Goal: Check status: Check status

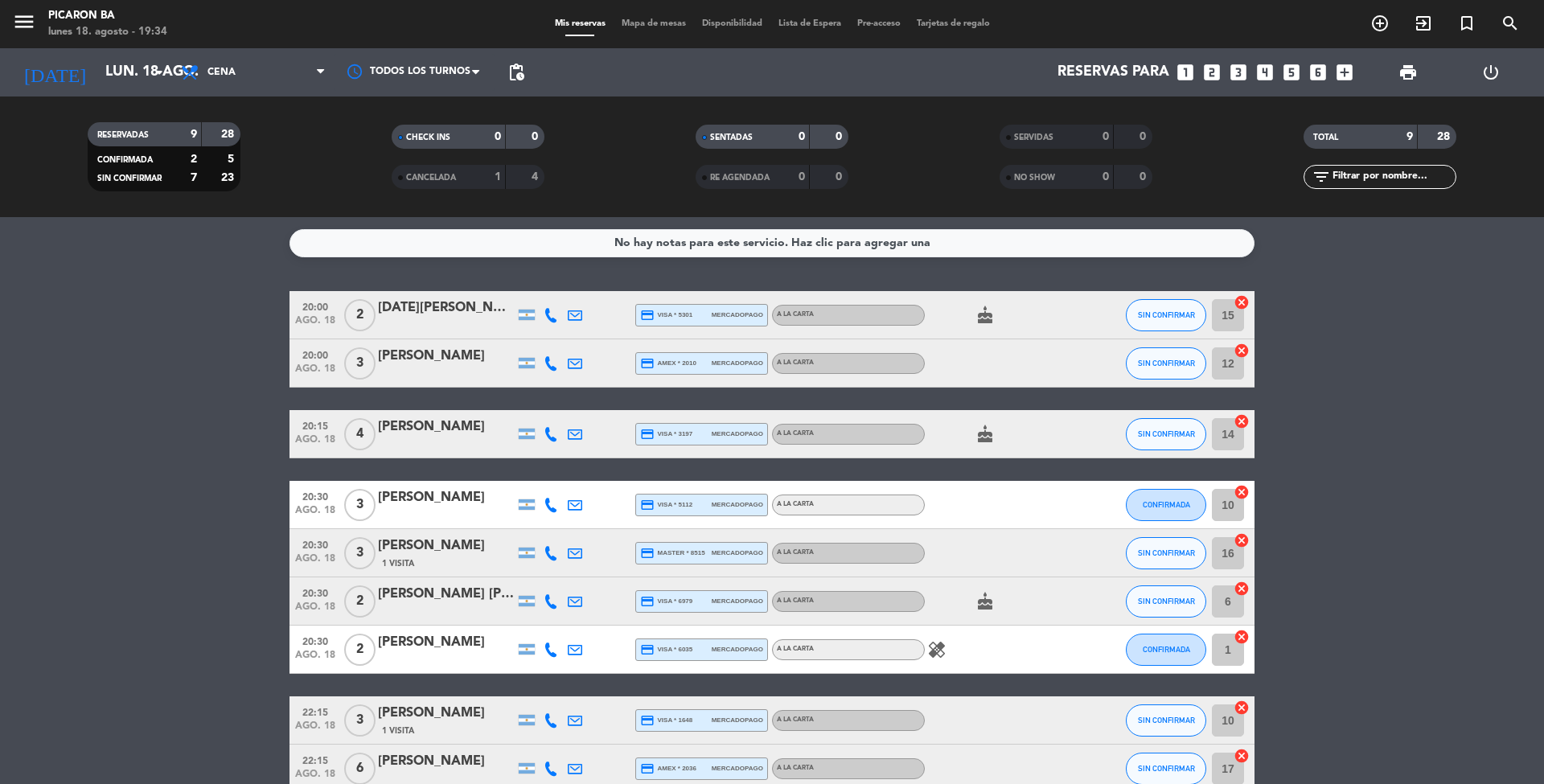
scroll to position [89, 0]
click at [1529, 481] on bookings-row "20:00 [DATE] 2 [DATE][PERSON_NAME] saa credit_card visa * 5301 mercadopago A LA…" at bounding box center [772, 542] width 1544 height 502
click at [1407, 662] on bookings-row "20:00 [DATE] 2 [DATE][PERSON_NAME] saa credit_card visa * 5301 mercadopago A LA…" at bounding box center [772, 542] width 1544 height 502
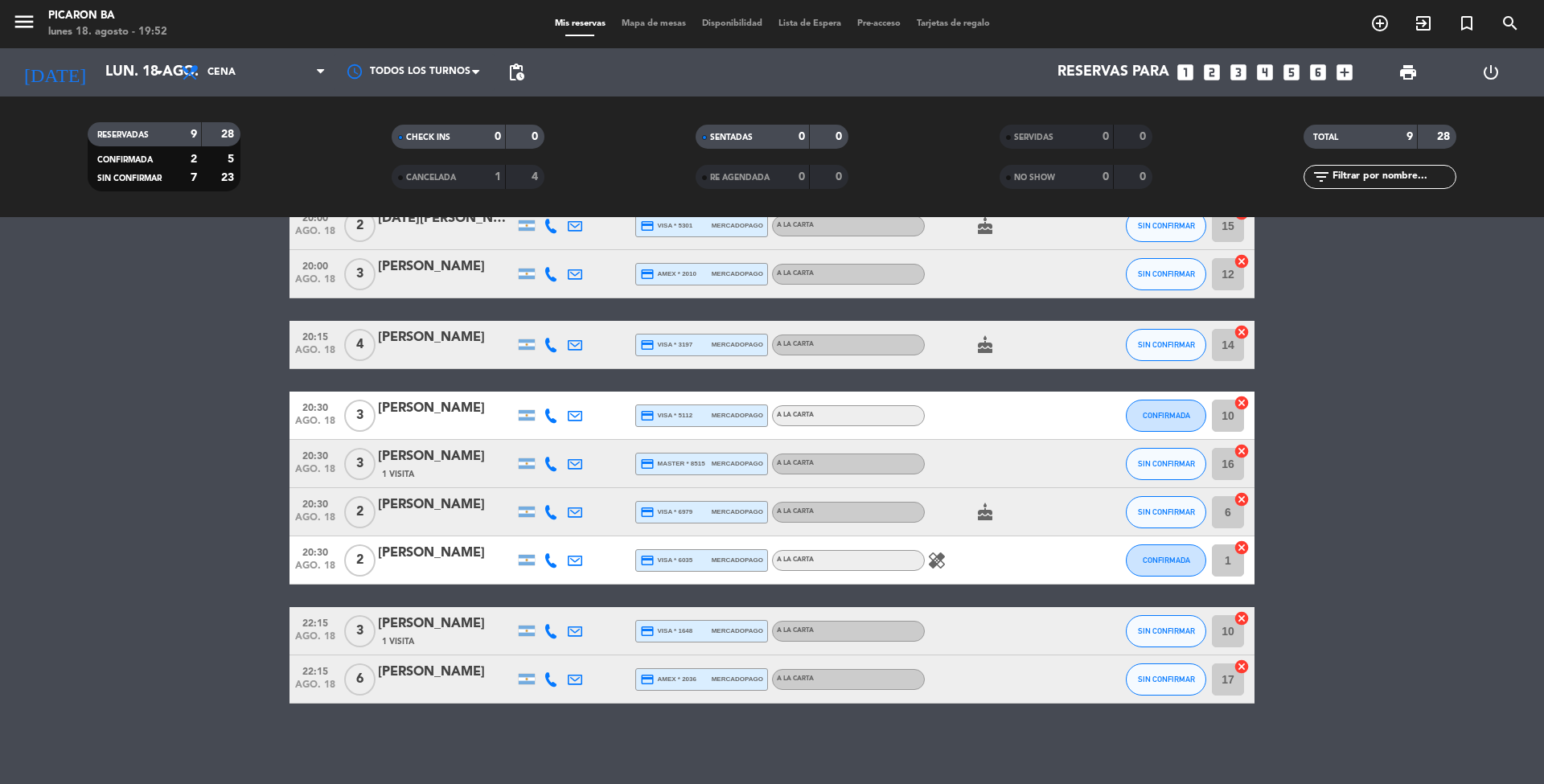
scroll to position [24, 0]
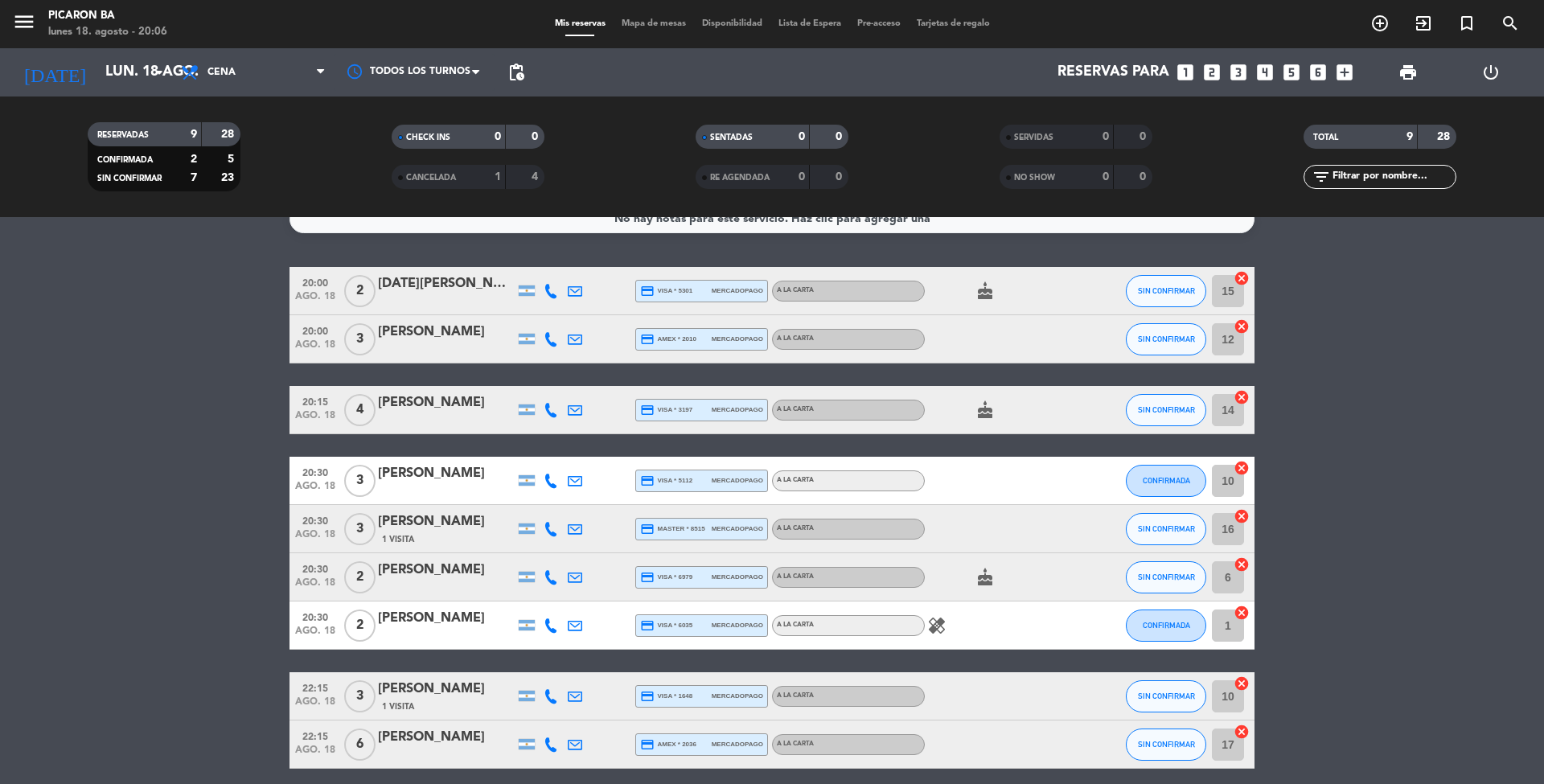
click at [86, 489] on bookings-row "20:00 [DATE] 2 [DATE][PERSON_NAME] saa credit_card visa * 5301 mercadopago A LA…" at bounding box center [772, 518] width 1544 height 502
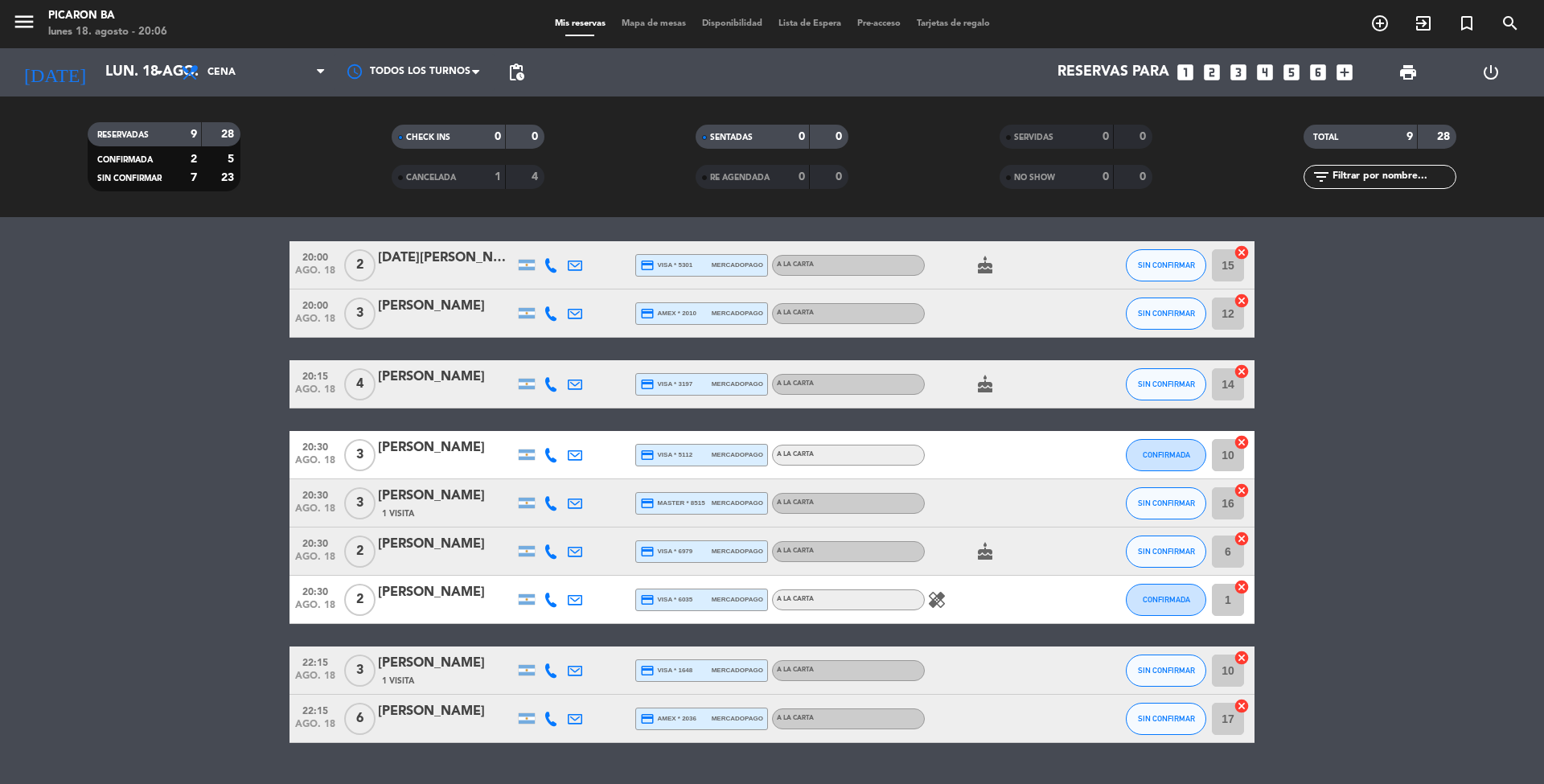
scroll to position [47, 0]
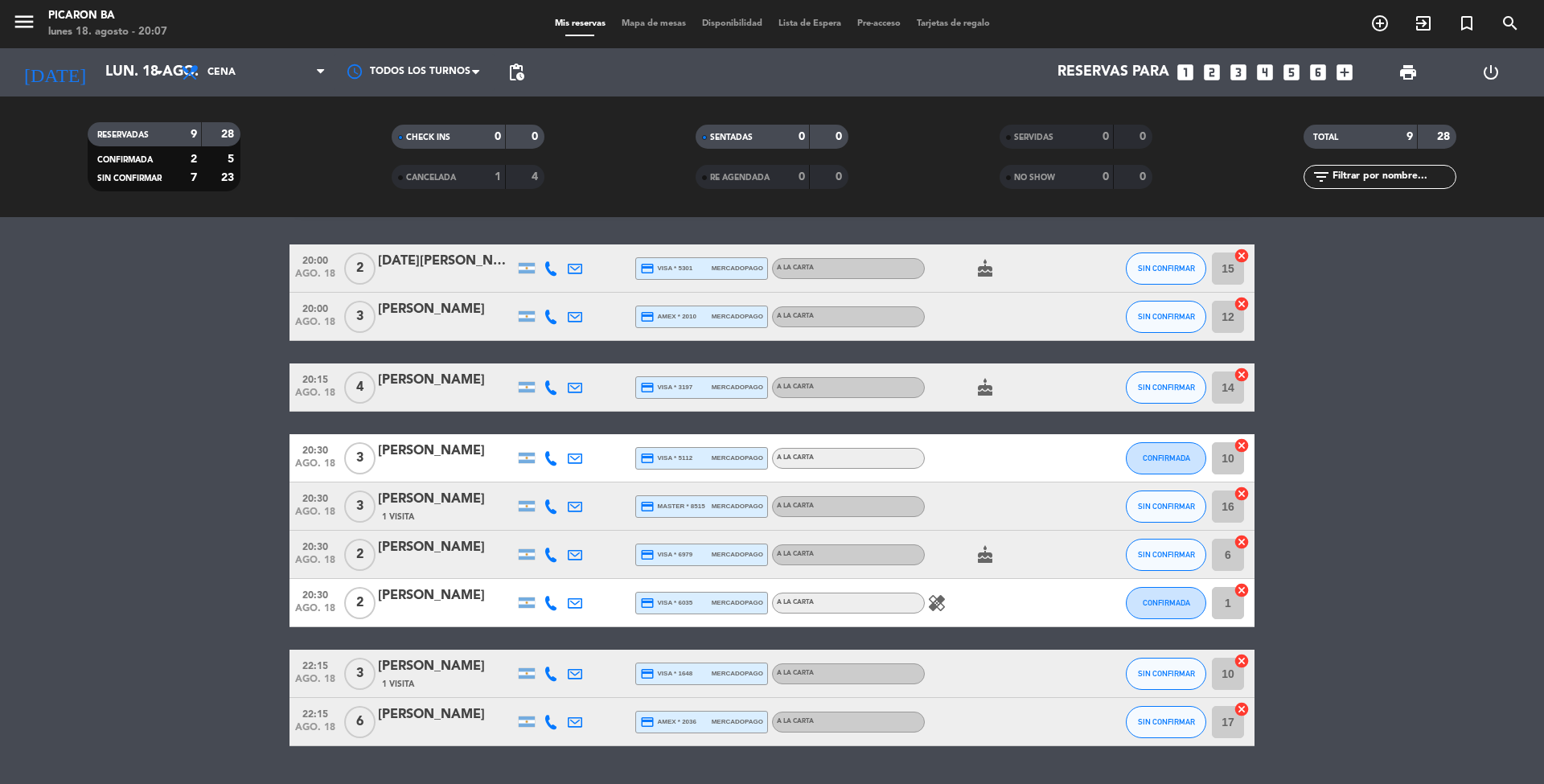
click at [84, 453] on bookings-row "20:00 [DATE] 2 [DATE][PERSON_NAME] saa credit_card visa * 5301 mercadopago A LA…" at bounding box center [772, 495] width 1544 height 502
